Goal: Use online tool/utility

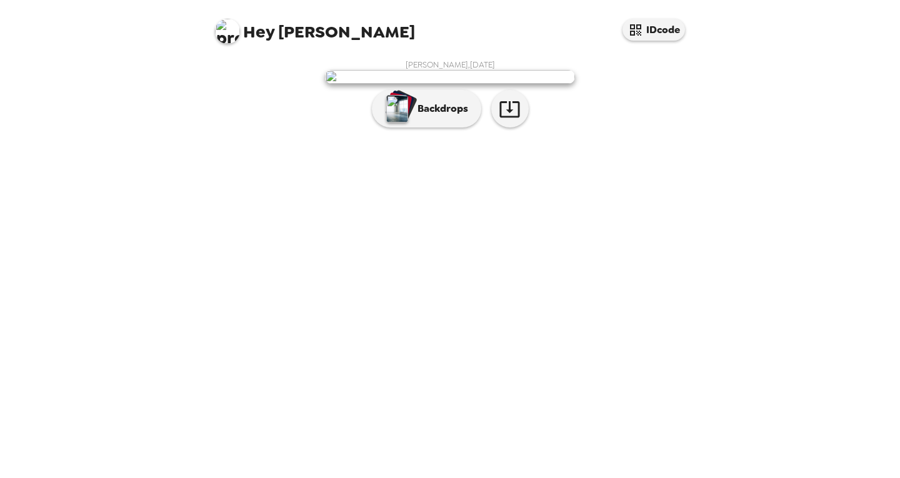
click at [334, 84] on img at bounding box center [450, 77] width 250 height 14
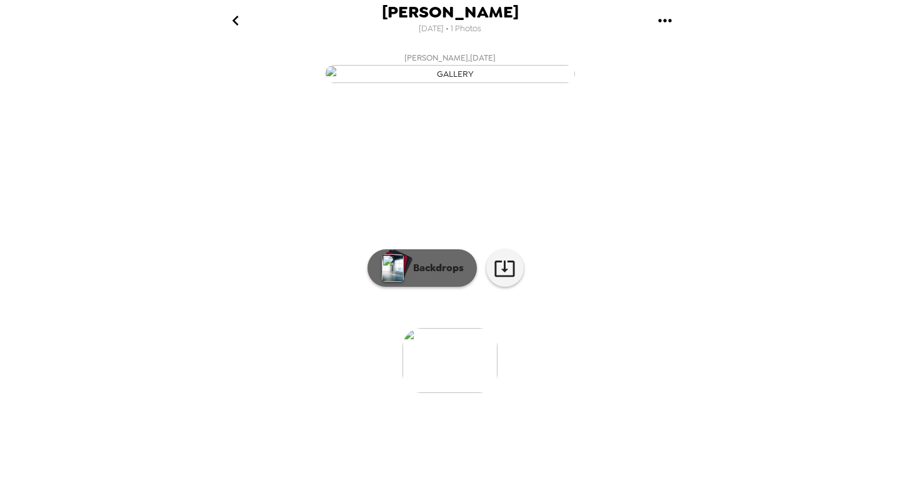
click at [436, 276] on p "Backdrops" at bounding box center [435, 268] width 57 height 15
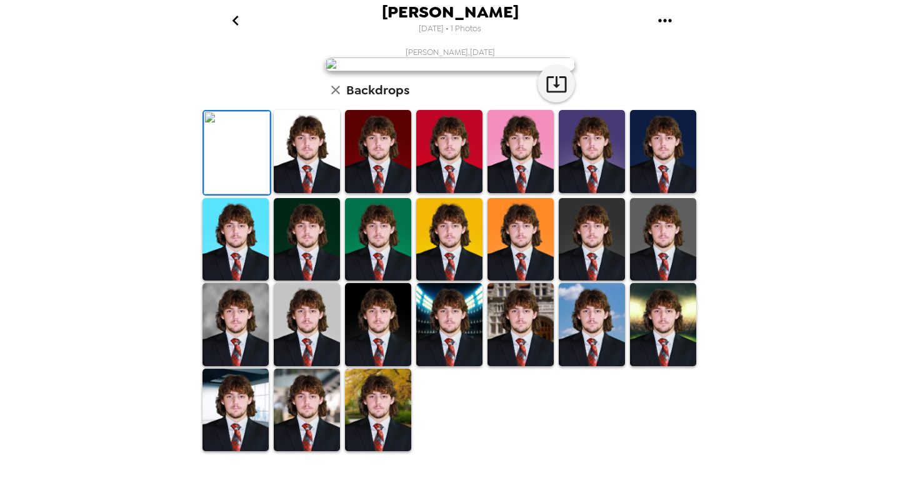
scroll to position [70, 0]
click at [436, 193] on img at bounding box center [449, 151] width 66 height 83
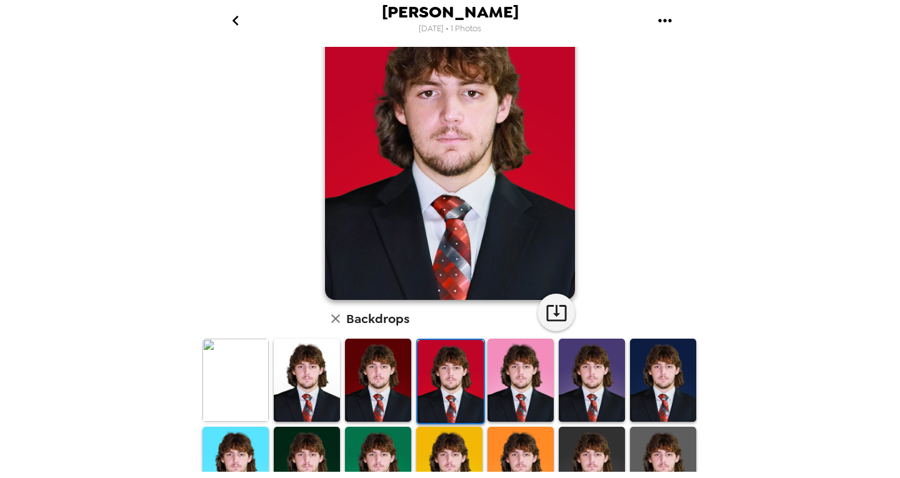
click at [507, 379] on img at bounding box center [520, 380] width 66 height 83
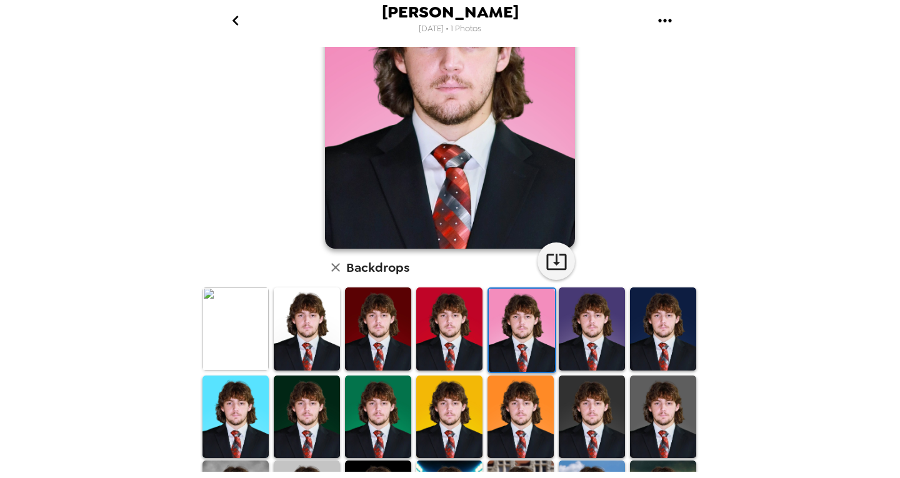
click at [508, 417] on img at bounding box center [520, 417] width 66 height 83
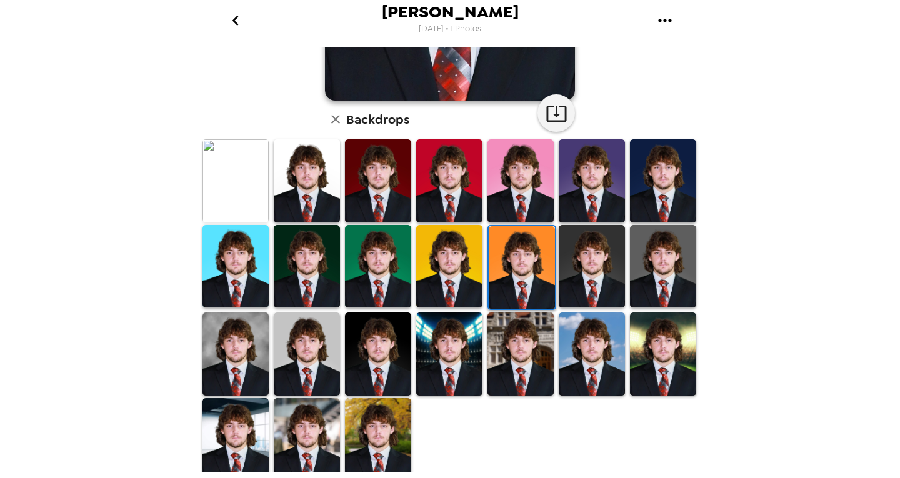
scroll to position [270, 0]
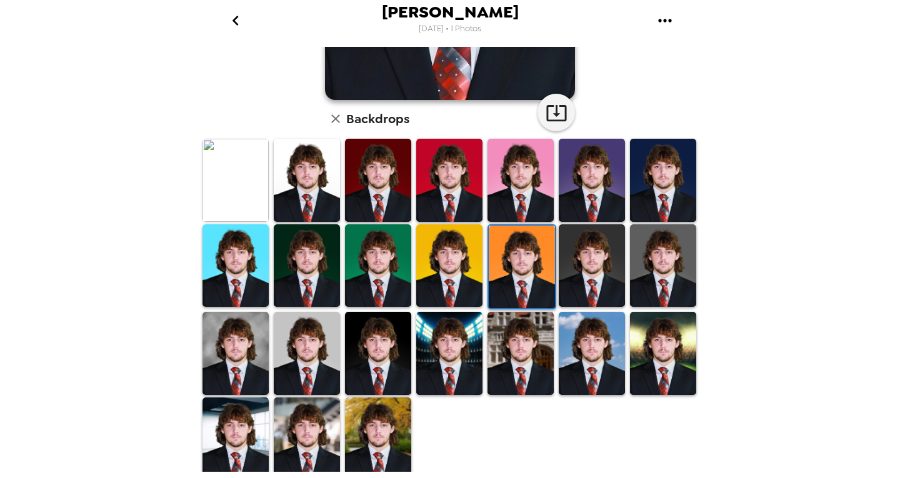
click at [450, 374] on img at bounding box center [449, 353] width 66 height 83
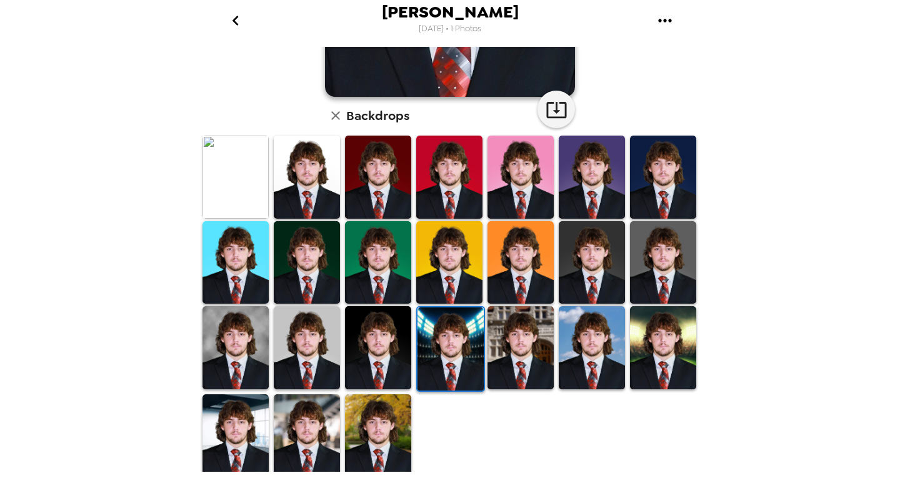
click at [364, 420] on img at bounding box center [378, 435] width 66 height 83
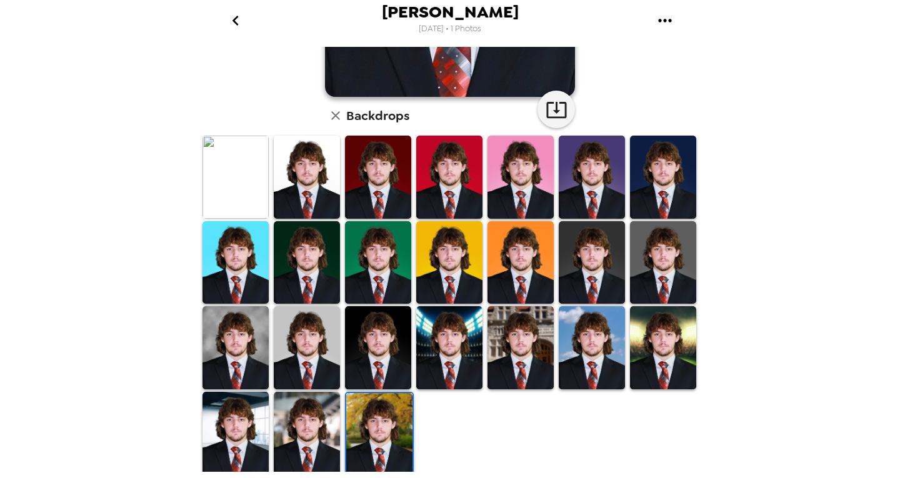
scroll to position [0, 0]
